Goal: Task Accomplishment & Management: Use online tool/utility

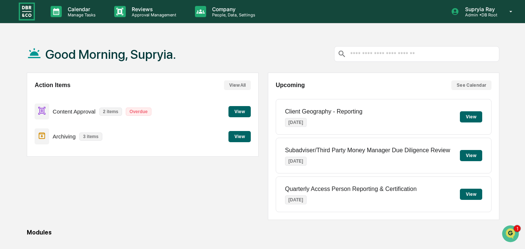
click at [238, 136] on button "View" at bounding box center [240, 136] width 22 height 11
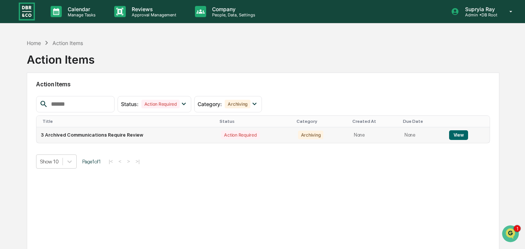
click at [458, 135] on button "View" at bounding box center [458, 135] width 19 height 10
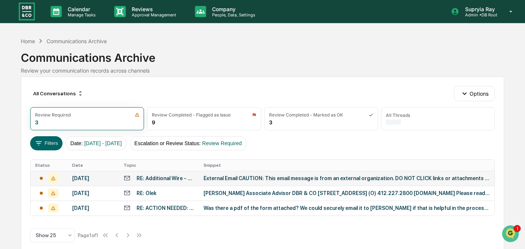
click at [255, 178] on div "External Email CAUTION: This email message is from an external organization. DO…" at bounding box center [347, 178] width 287 height 6
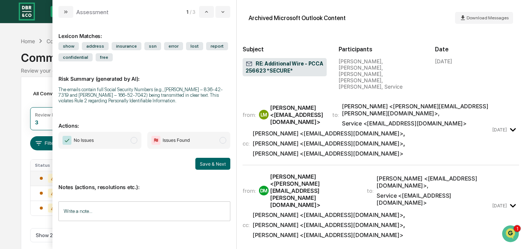
click at [344, 130] on div "[PERSON_NAME] <[EMAIL_ADDRESS][DOMAIN_NAME]>" at bounding box center [328, 133] width 151 height 7
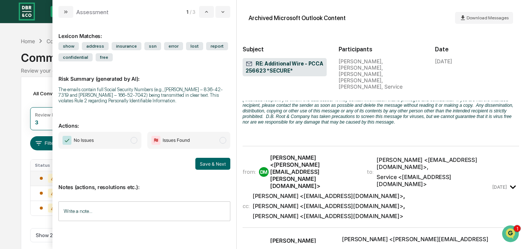
scroll to position [1140, 0]
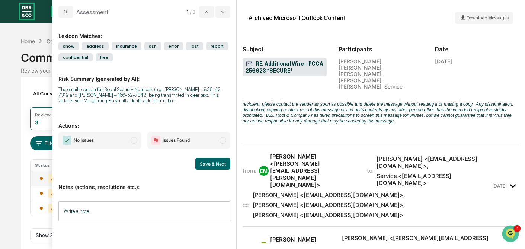
click at [347, 191] on div "[PERSON_NAME] <[EMAIL_ADDRESS][DOMAIN_NAME]>" at bounding box center [328, 194] width 151 height 7
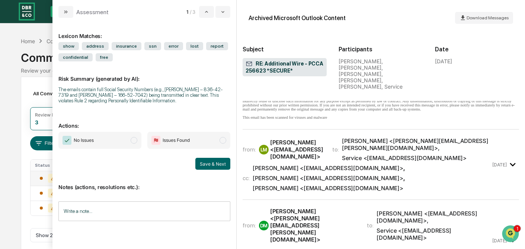
scroll to position [2721, 0]
click at [340, 164] on div "[PERSON_NAME] <[EMAIL_ADDRESS][DOMAIN_NAME]>" at bounding box center [328, 167] width 151 height 7
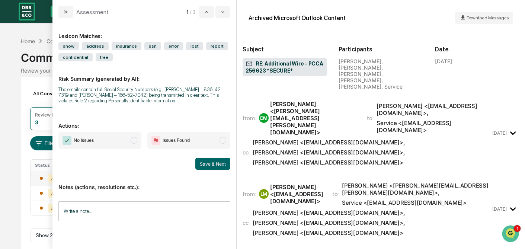
scroll to position [4684, 0]
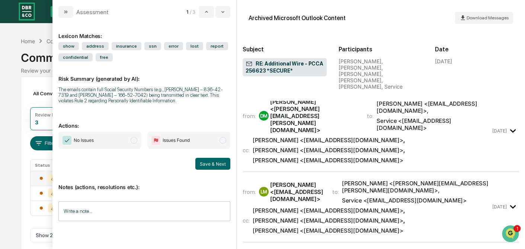
click at [332, 114] on div "from: [PERSON_NAME] <[PERSON_NAME][EMAIL_ADDRESS][PERSON_NAME][DOMAIN_NAME]> to…" at bounding box center [367, 131] width 249 height 66
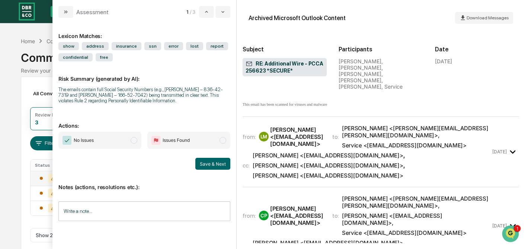
scroll to position [6985, 0]
click at [316, 146] on div "[PERSON_NAME] <[EMAIL_ADDRESS][DOMAIN_NAME]>" at bounding box center [296, 135] width 53 height 21
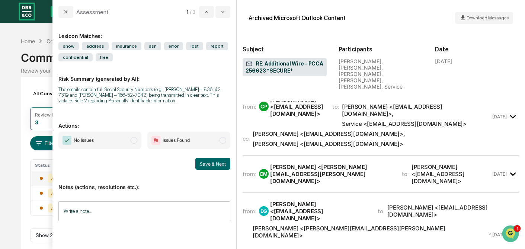
scroll to position [9666, 0]
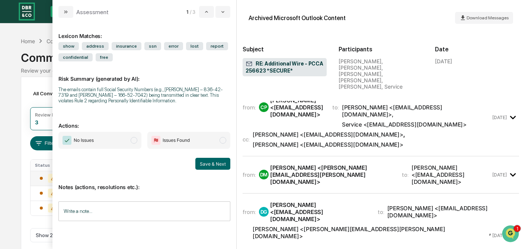
click at [316, 146] on div "from: CP [PERSON_NAME] <[EMAIL_ADDRESS][DOMAIN_NAME]> to: [PERSON_NAME] <[PERSO…" at bounding box center [367, 117] width 249 height 61
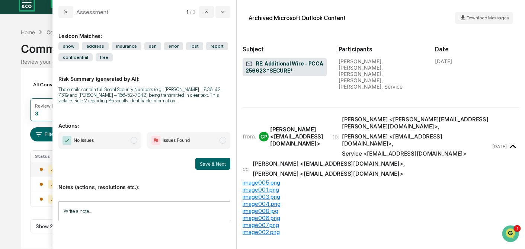
scroll to position [13211, 0]
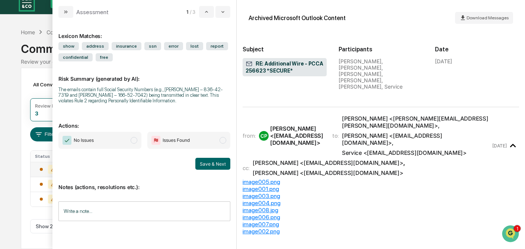
drag, startPoint x: 364, startPoint y: 232, endPoint x: 242, endPoint y: 171, distance: 136.5
click at [243, 171] on div "from: [PERSON_NAME] <[EMAIL_ADDRESS][DOMAIN_NAME]> to: [PERSON_NAME] <[PERSON_N…" at bounding box center [381, 172] width 277 height 142
copy p "I have responded via secure email since I am providing SS#’s."
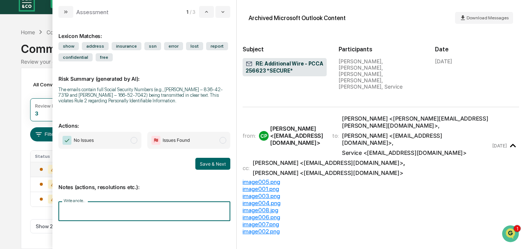
click at [143, 212] on input "Write a note..." at bounding box center [144, 211] width 172 height 20
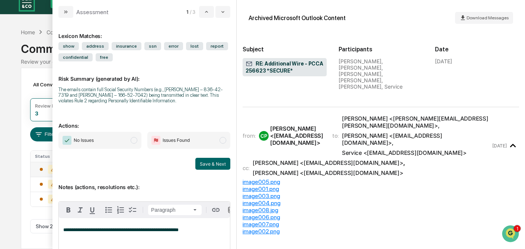
click at [62, 232] on div "**********" at bounding box center [144, 236] width 171 height 37
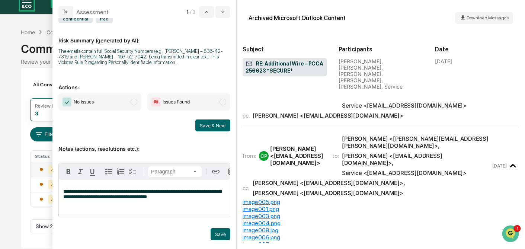
scroll to position [41, 0]
click at [219, 233] on button "Save" at bounding box center [221, 234] width 20 height 12
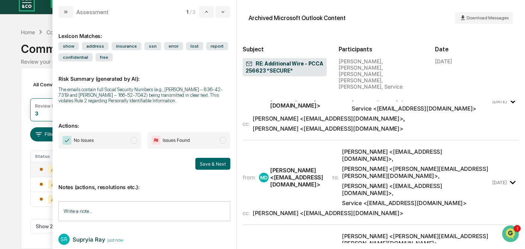
scroll to position [13090, 0]
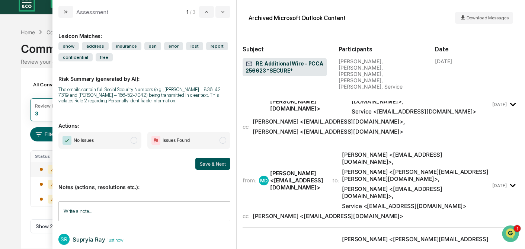
click at [210, 162] on button "Save & Next" at bounding box center [212, 164] width 35 height 12
click at [133, 143] on span "modal" at bounding box center [134, 140] width 7 height 7
click at [214, 163] on button "Save & Next" at bounding box center [212, 164] width 35 height 12
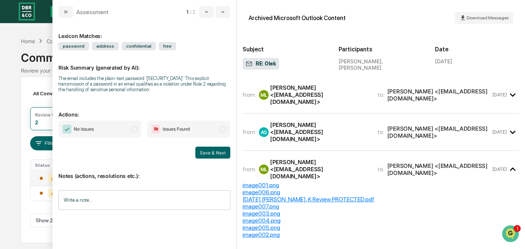
click at [318, 159] on div "[PERSON_NAME] <[EMAIL_ADDRESS][DOMAIN_NAME]>" at bounding box center [319, 169] width 99 height 21
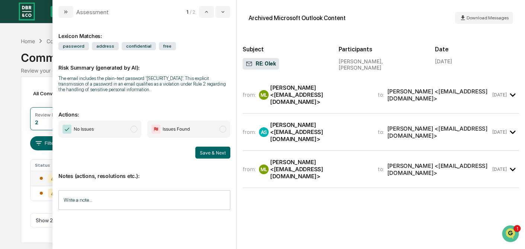
click at [318, 159] on div "[PERSON_NAME] <[EMAIL_ADDRESS][DOMAIN_NAME]>" at bounding box center [319, 169] width 99 height 21
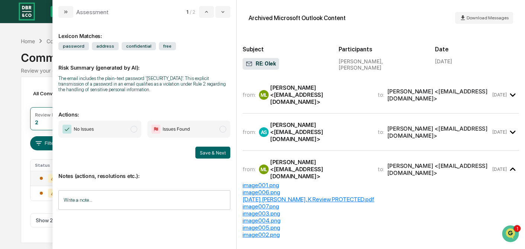
click at [312, 120] on div "from: AS [PERSON_NAME] <[EMAIL_ADDRESS][DOMAIN_NAME]> to: [PERSON_NAME] <[EMAIL…" at bounding box center [381, 132] width 277 height 25
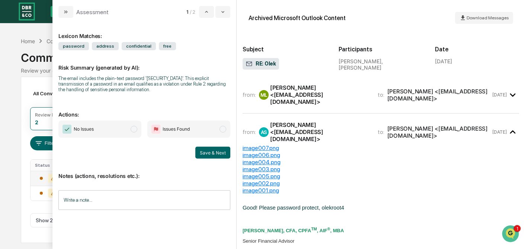
click at [223, 131] on span "modal" at bounding box center [223, 129] width 7 height 7
click at [142, 199] on input "Write a note..." at bounding box center [144, 200] width 172 height 20
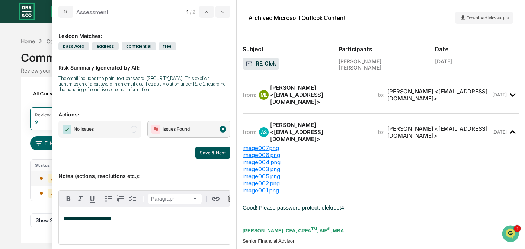
click at [210, 153] on button "Save & Next" at bounding box center [212, 153] width 35 height 12
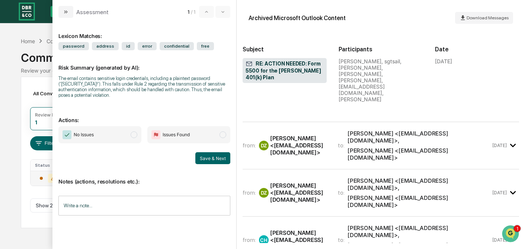
scroll to position [111, 0]
click at [308, 229] on div "[PERSON_NAME] <[EMAIL_ADDRESS][DOMAIN_NAME]>" at bounding box center [299, 239] width 59 height 21
click at [306, 181] on div "[PERSON_NAME] <[EMAIL_ADDRESS][DOMAIN_NAME]>" at bounding box center [299, 191] width 59 height 21
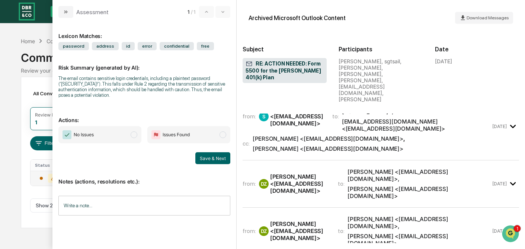
scroll to position [0, 0]
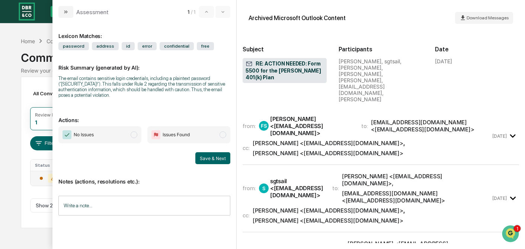
click at [305, 207] on div "[PERSON_NAME] <[EMAIL_ADDRESS][DOMAIN_NAME]>" at bounding box center [328, 210] width 151 height 7
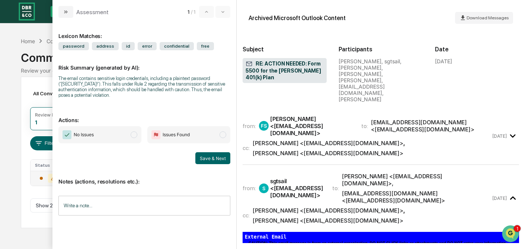
click at [299, 140] on div "[PERSON_NAME] <[EMAIL_ADDRESS][DOMAIN_NAME]>" at bounding box center [328, 143] width 151 height 7
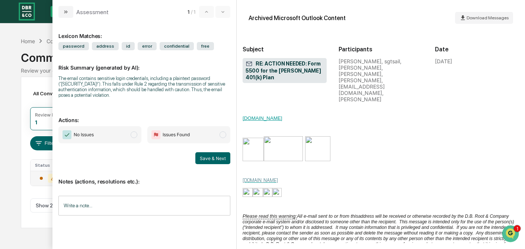
scroll to position [3246, 0]
click at [139, 202] on input "Write a note..." at bounding box center [144, 206] width 172 height 20
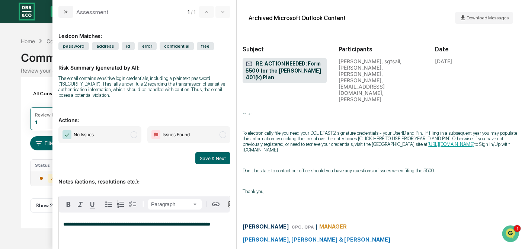
scroll to position [238, 0]
drag, startPoint x: 175, startPoint y: 227, endPoint x: 228, endPoint y: 227, distance: 52.9
click at [228, 227] on div "**********" at bounding box center [144, 231] width 171 height 37
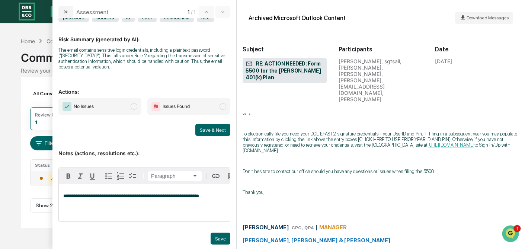
scroll to position [30, 0]
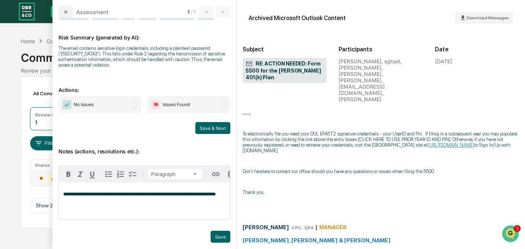
click at [135, 107] on span "modal" at bounding box center [134, 104] width 7 height 7
click at [219, 238] on button "Save" at bounding box center [221, 237] width 20 height 12
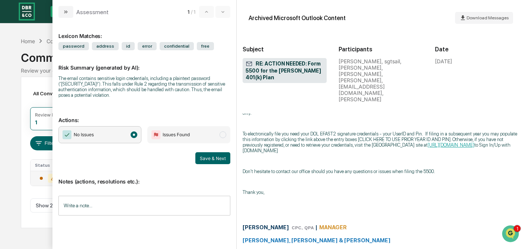
scroll to position [0, 0]
click at [211, 159] on button "Save & Next" at bounding box center [212, 158] width 35 height 12
